Goal: Task Accomplishment & Management: Complete application form

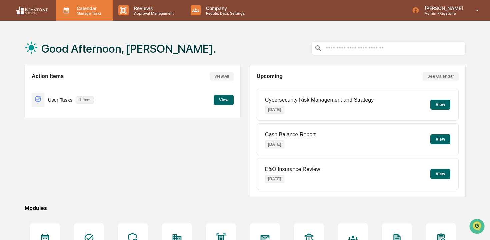
click at [85, 10] on p "Calendar" at bounding box center [88, 8] width 34 height 6
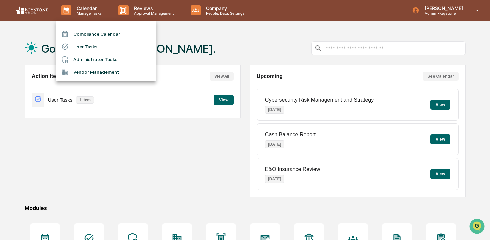
click at [143, 11] on div at bounding box center [245, 120] width 490 height 240
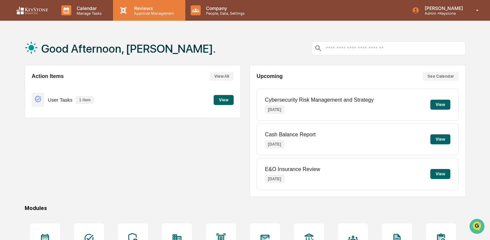
click at [131, 11] on p "Approval Management" at bounding box center [153, 13] width 49 height 5
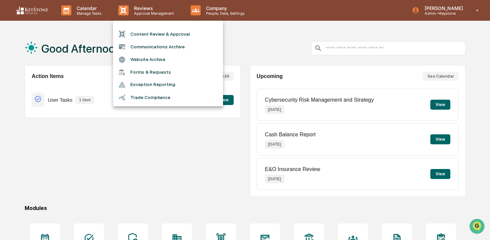
click at [84, 12] on div at bounding box center [245, 120] width 490 height 240
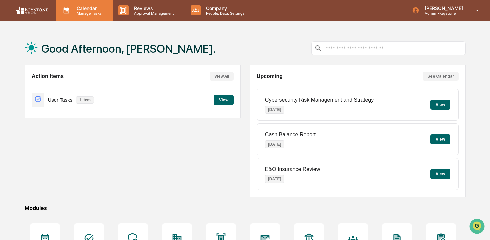
click at [86, 9] on p "Calendar" at bounding box center [88, 8] width 34 height 6
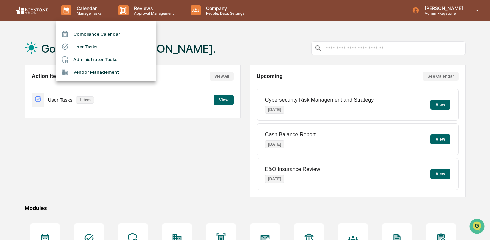
click at [151, 17] on div at bounding box center [245, 120] width 490 height 240
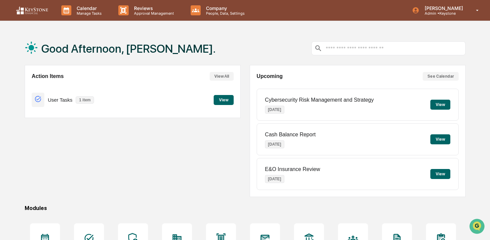
click at [146, 14] on p "Approval Management" at bounding box center [153, 13] width 49 height 5
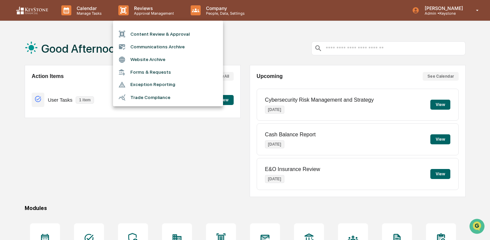
click at [96, 11] on div at bounding box center [245, 120] width 490 height 240
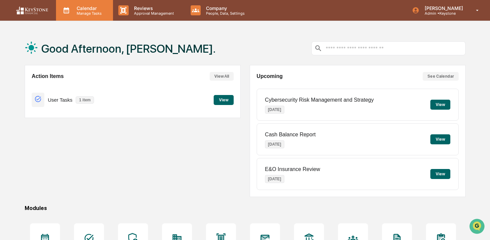
click at [87, 10] on p "Calendar" at bounding box center [88, 8] width 34 height 6
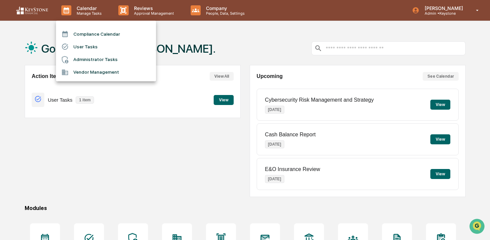
click at [158, 13] on div at bounding box center [245, 120] width 490 height 240
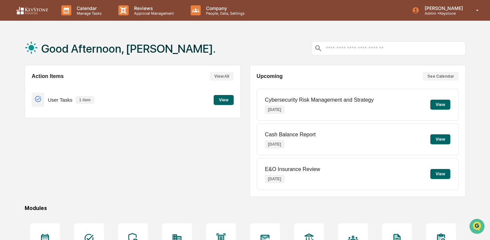
click at [158, 13] on p "Approval Management" at bounding box center [153, 13] width 49 height 5
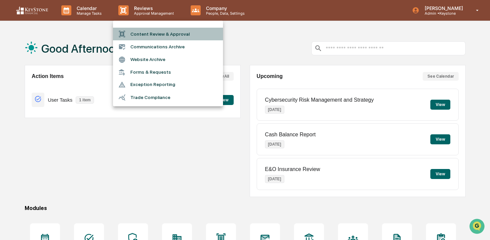
click at [156, 32] on li "Content Review & Approval" at bounding box center [168, 34] width 110 height 13
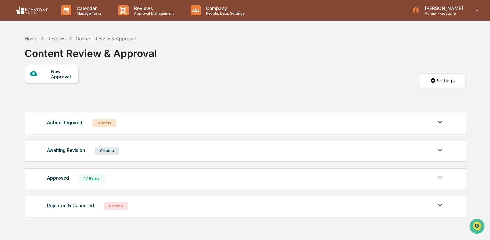
click at [59, 80] on div "New Approval" at bounding box center [52, 74] width 54 height 18
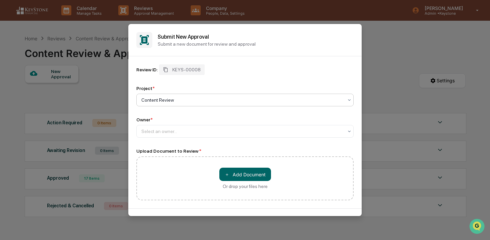
click at [185, 100] on div at bounding box center [242, 100] width 202 height 7
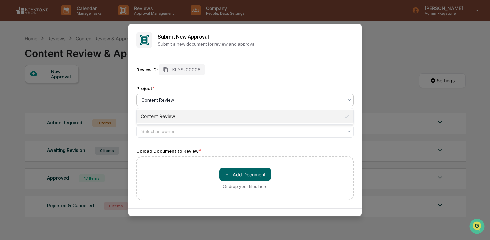
click at [185, 105] on div "Content Review" at bounding box center [244, 100] width 217 height 13
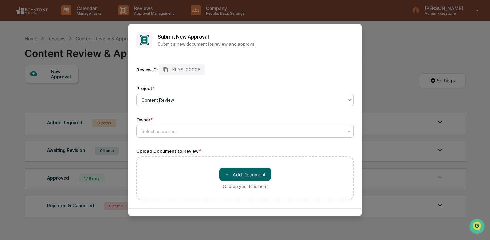
click at [171, 129] on div at bounding box center [242, 131] width 202 height 7
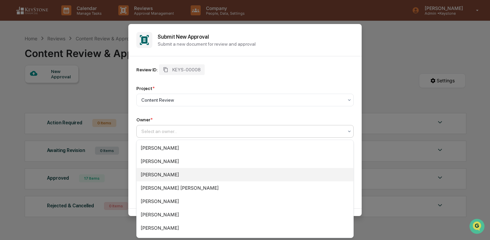
scroll to position [78, 0]
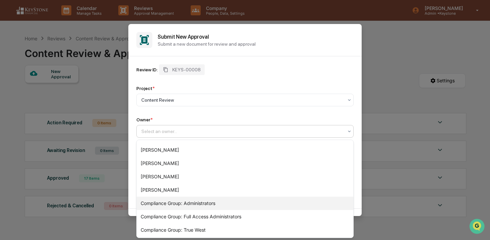
click at [186, 206] on div "Compliance Group: Administrators" at bounding box center [245, 203] width 217 height 13
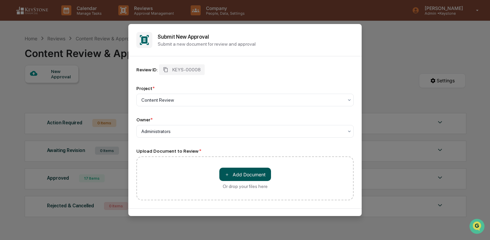
click at [240, 173] on button "＋ Add Document" at bounding box center [245, 174] width 52 height 13
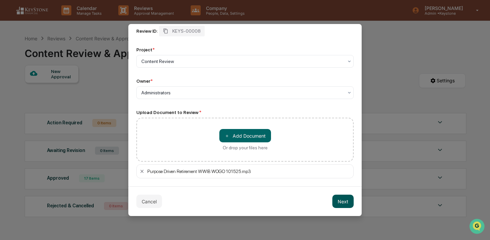
click at [340, 203] on button "Next" at bounding box center [342, 201] width 21 height 13
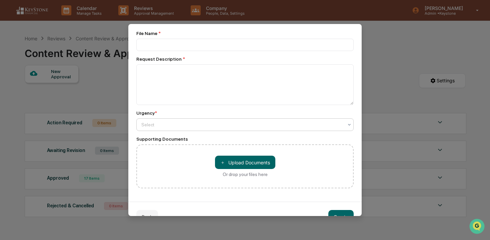
scroll to position [0, 0]
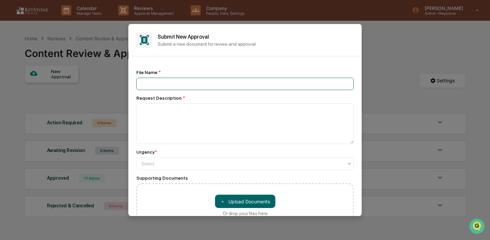
click at [184, 85] on input at bounding box center [244, 84] width 217 height 12
click at [238, 82] on input "**********" at bounding box center [244, 84] width 217 height 12
drag, startPoint x: 238, startPoint y: 82, endPoint x: 198, endPoint y: 82, distance: 40.0
click at [198, 82] on input "**********" at bounding box center [244, 84] width 217 height 12
type input "**********"
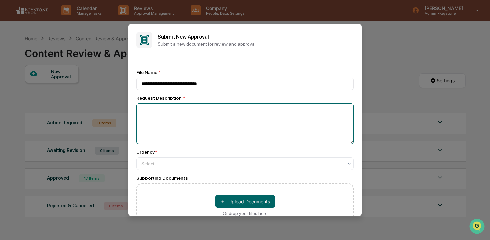
click at [211, 119] on textarea at bounding box center [244, 123] width 217 height 41
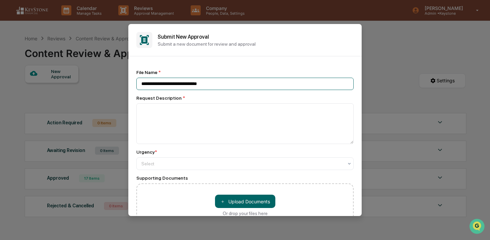
click at [229, 84] on input "**********" at bounding box center [244, 84] width 217 height 12
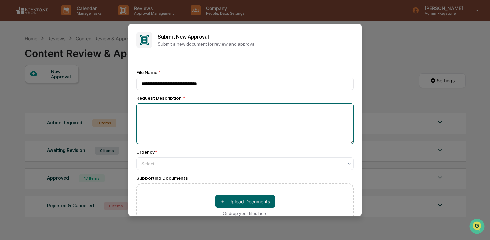
click at [225, 112] on textarea at bounding box center [244, 123] width 217 height 41
paste textarea "**********"
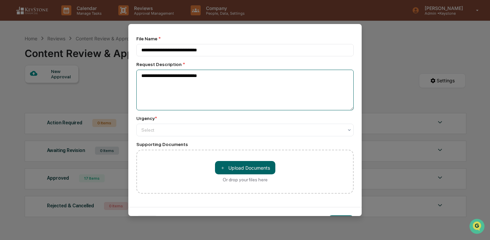
scroll to position [34, 0]
type textarea "**********"
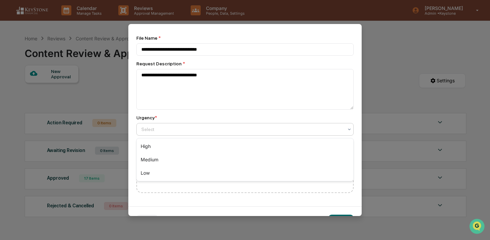
click at [235, 131] on div at bounding box center [242, 129] width 202 height 7
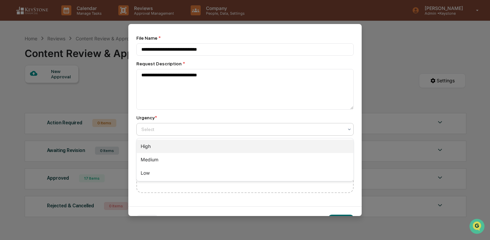
click at [237, 145] on div "High" at bounding box center [245, 146] width 217 height 13
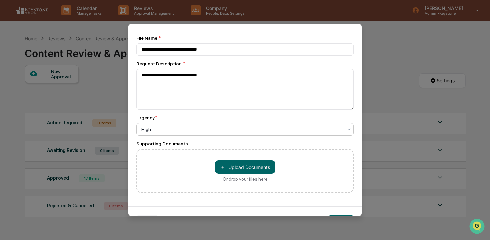
scroll to position [55, 0]
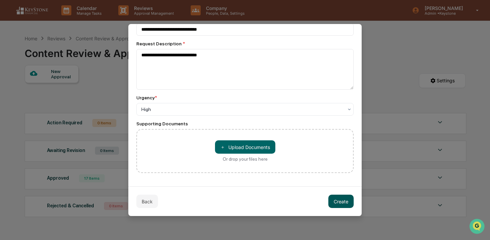
click at [341, 198] on button "Create" at bounding box center [340, 201] width 25 height 13
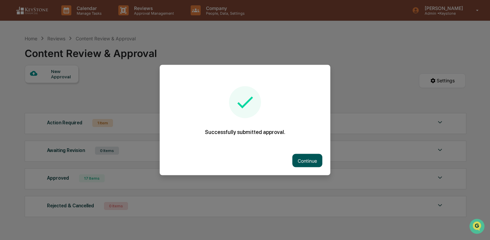
click at [304, 163] on button "Continue" at bounding box center [307, 160] width 30 height 13
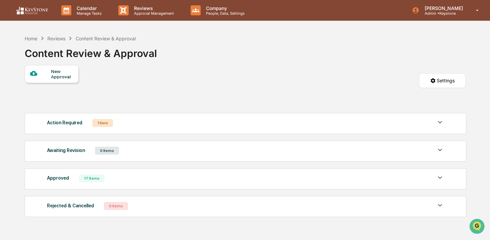
click at [203, 130] on div "Action Required 1 Item File Name Review Id Created Date Requested By Compliance…" at bounding box center [246, 123] width 442 height 21
click at [174, 127] on div "Action Required 1 Item" at bounding box center [245, 122] width 397 height 9
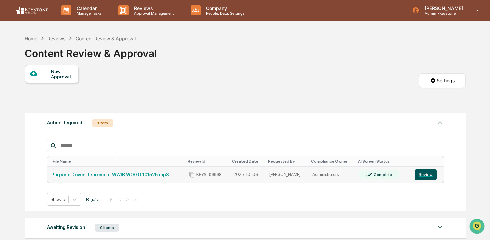
click at [430, 174] on button "Review" at bounding box center [426, 174] width 22 height 11
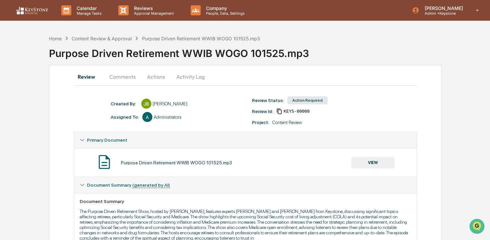
click at [160, 77] on button "Actions" at bounding box center [156, 77] width 30 height 16
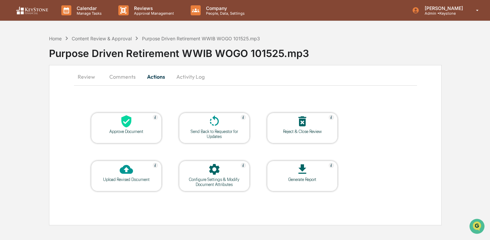
click at [134, 137] on div "Approve Document" at bounding box center [126, 128] width 71 height 31
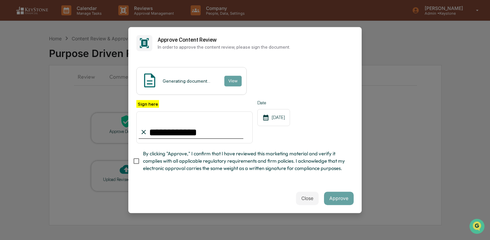
type input "**********"
click at [265, 172] on div "**********" at bounding box center [244, 138] width 217 height 76
click at [275, 164] on span "By clicking "Approve," I confirm that I have reviewed this marketing material a…" at bounding box center [245, 161] width 205 height 22
click at [342, 200] on button "Approve" at bounding box center [339, 198] width 30 height 13
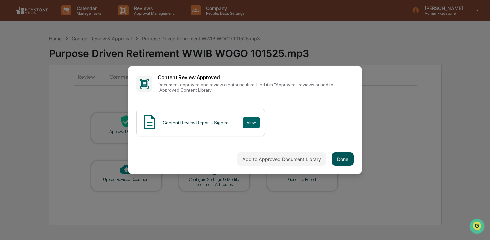
click at [343, 160] on button "Done" at bounding box center [343, 158] width 22 height 13
